Goal: Task Accomplishment & Management: Use online tool/utility

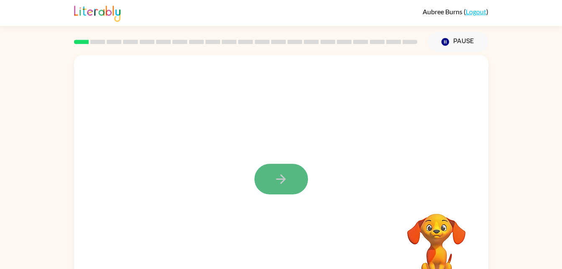
click at [279, 184] on icon "button" at bounding box center [281, 179] width 15 height 15
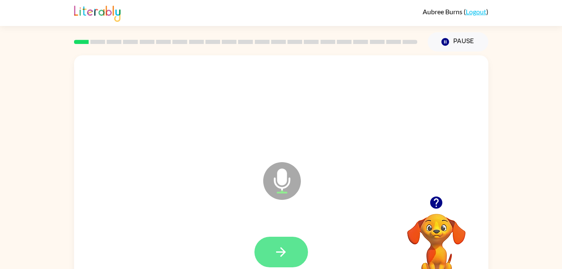
click at [281, 255] on icon "button" at bounding box center [281, 252] width 10 height 10
click at [283, 253] on icon "button" at bounding box center [281, 252] width 10 height 10
click at [291, 246] on button "button" at bounding box center [282, 252] width 54 height 31
click at [298, 256] on button "button" at bounding box center [282, 252] width 54 height 31
click at [288, 247] on icon "button" at bounding box center [281, 251] width 15 height 15
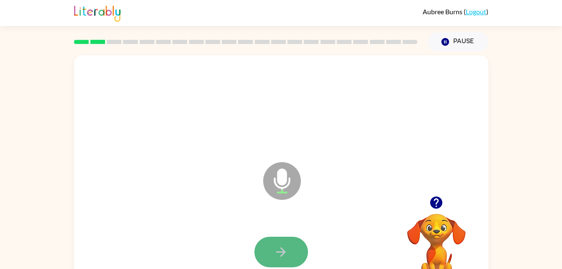
click at [284, 250] on icon "button" at bounding box center [281, 252] width 10 height 10
click at [285, 252] on icon "button" at bounding box center [281, 252] width 10 height 10
click at [279, 247] on icon "button" at bounding box center [281, 251] width 15 height 15
click at [293, 260] on button "button" at bounding box center [282, 252] width 54 height 31
click at [282, 251] on icon "button" at bounding box center [281, 252] width 10 height 10
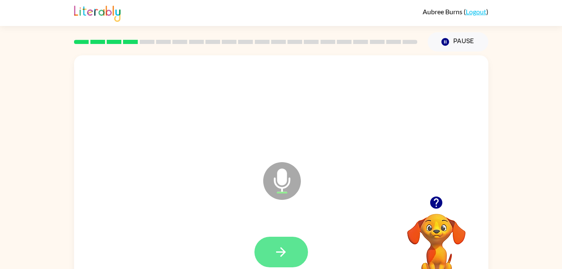
click at [281, 242] on button "button" at bounding box center [282, 252] width 54 height 31
click at [297, 250] on button "button" at bounding box center [282, 252] width 54 height 31
click at [292, 248] on button "button" at bounding box center [282, 252] width 54 height 31
click at [284, 241] on button "button" at bounding box center [282, 252] width 54 height 31
click at [283, 252] on icon "button" at bounding box center [281, 251] width 15 height 15
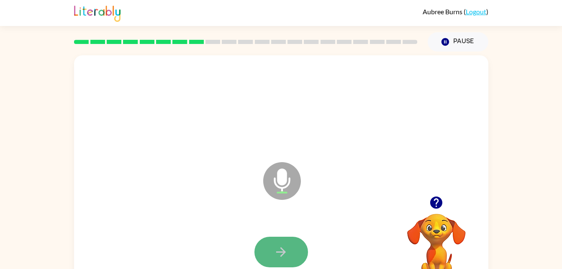
click at [292, 257] on button "button" at bounding box center [282, 252] width 54 height 31
click at [291, 252] on button "button" at bounding box center [282, 252] width 54 height 31
click at [287, 255] on icon "button" at bounding box center [281, 251] width 15 height 15
click at [293, 248] on button "button" at bounding box center [282, 252] width 54 height 31
click at [286, 251] on icon "button" at bounding box center [281, 251] width 15 height 15
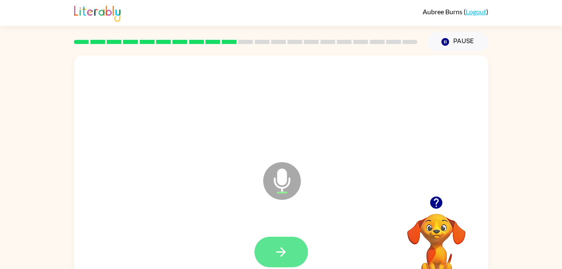
click at [279, 254] on icon "button" at bounding box center [281, 251] width 15 height 15
click at [278, 259] on button "button" at bounding box center [282, 252] width 54 height 31
click at [283, 256] on icon "button" at bounding box center [281, 251] width 15 height 15
click at [286, 247] on icon "button" at bounding box center [281, 251] width 15 height 15
click at [288, 254] on icon "button" at bounding box center [281, 251] width 15 height 15
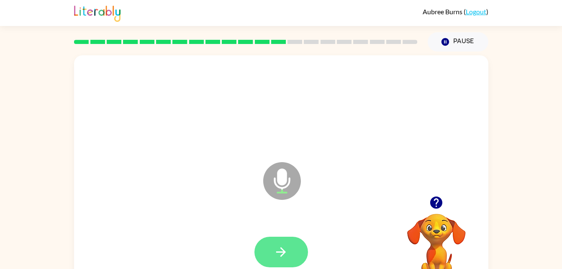
click at [291, 239] on button "button" at bounding box center [282, 252] width 54 height 31
click at [288, 257] on icon "button" at bounding box center [281, 251] width 15 height 15
click at [293, 262] on button "button" at bounding box center [282, 252] width 54 height 31
click at [285, 260] on button "button" at bounding box center [282, 252] width 54 height 31
click at [300, 248] on button "button" at bounding box center [282, 252] width 54 height 31
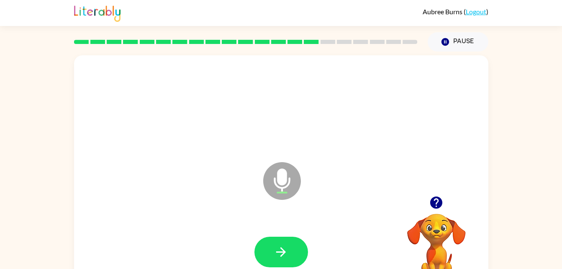
scroll to position [26, 0]
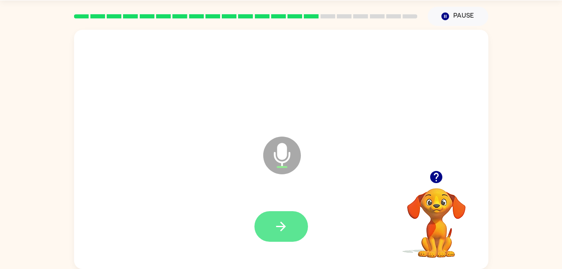
click at [286, 226] on icon "button" at bounding box center [281, 226] width 15 height 15
click at [275, 223] on icon "button" at bounding box center [281, 226] width 15 height 15
click at [291, 229] on button "button" at bounding box center [282, 226] width 54 height 31
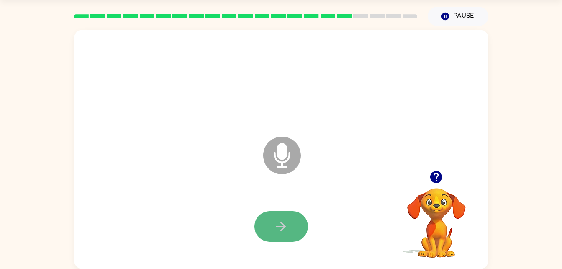
click at [277, 237] on button "button" at bounding box center [282, 226] width 54 height 31
click at [278, 223] on icon "button" at bounding box center [281, 226] width 15 height 15
click at [270, 221] on button "button" at bounding box center [282, 226] width 54 height 31
click at [285, 217] on button "button" at bounding box center [282, 226] width 54 height 31
click at [286, 224] on icon "button" at bounding box center [281, 226] width 15 height 15
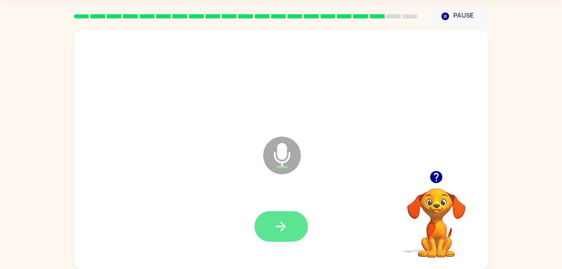
click at [301, 219] on button "button" at bounding box center [282, 226] width 54 height 31
click at [292, 229] on button "button" at bounding box center [282, 226] width 54 height 31
click at [290, 227] on button "button" at bounding box center [282, 226] width 54 height 31
click at [298, 212] on button "button" at bounding box center [282, 226] width 54 height 31
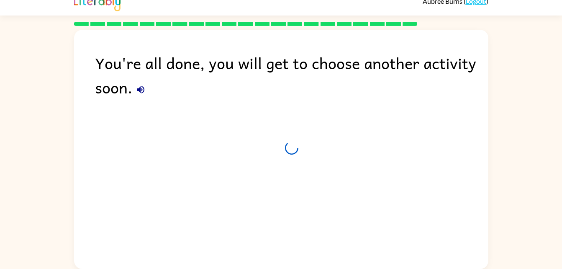
scroll to position [10, 0]
